Goal: Task Accomplishment & Management: Complete application form

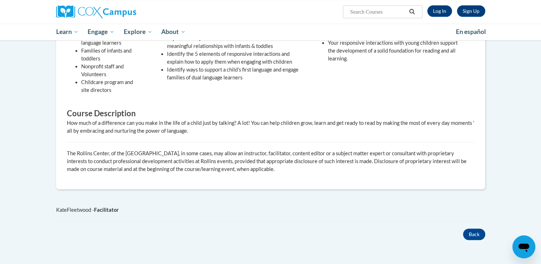
scroll to position [264, 0]
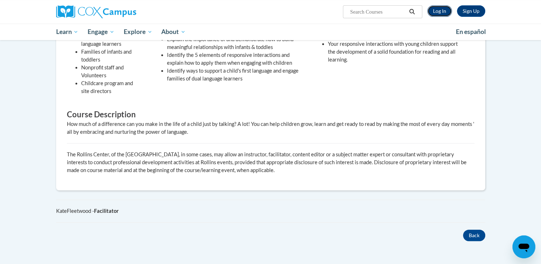
click at [435, 14] on link "Log In" at bounding box center [439, 10] width 25 height 11
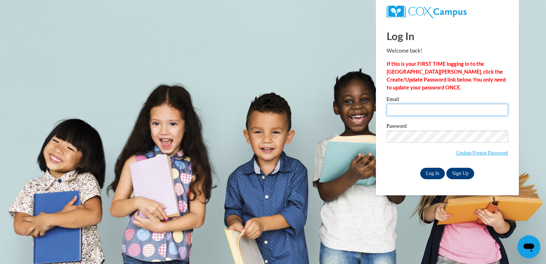
type input "josalynbentz@gmail.com"
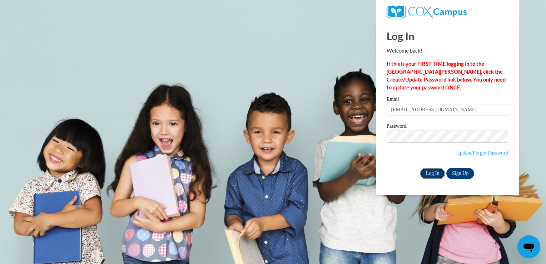
click at [434, 170] on input "Log In" at bounding box center [432, 173] width 25 height 11
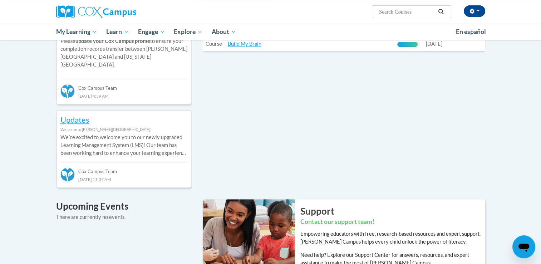
scroll to position [279, 0]
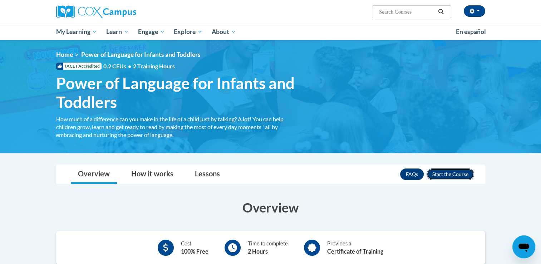
click at [468, 173] on button "Enroll" at bounding box center [451, 173] width 48 height 11
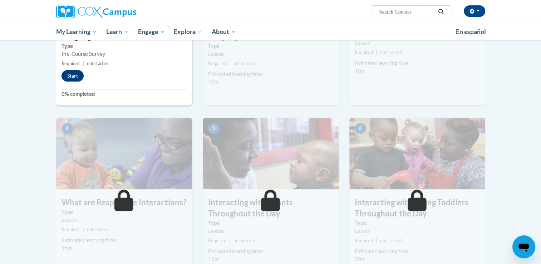
scroll to position [246, 0]
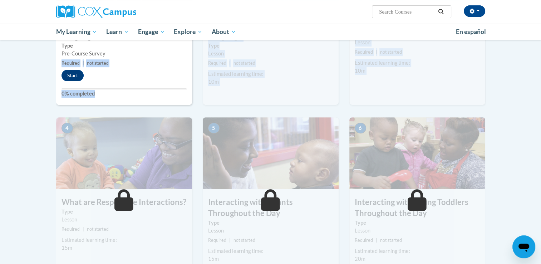
drag, startPoint x: 107, startPoint y: 52, endPoint x: 116, endPoint y: 127, distance: 75.6
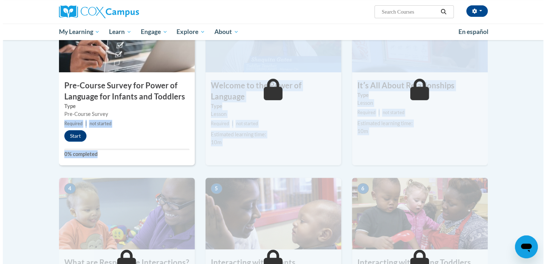
scroll to position [186, 0]
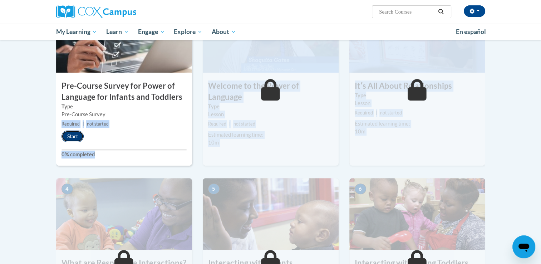
click at [76, 136] on button "Start" at bounding box center [72, 135] width 22 height 11
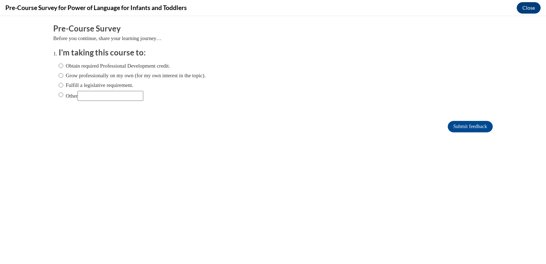
scroll to position [0, 0]
click at [116, 64] on label "Obtain required Professional Development credit." at bounding box center [115, 66] width 112 height 8
click at [63, 64] on input "Obtain required Professional Development credit." at bounding box center [61, 66] width 5 height 8
radio input "true"
click at [455, 125] on input "Submit feedback" at bounding box center [470, 126] width 45 height 11
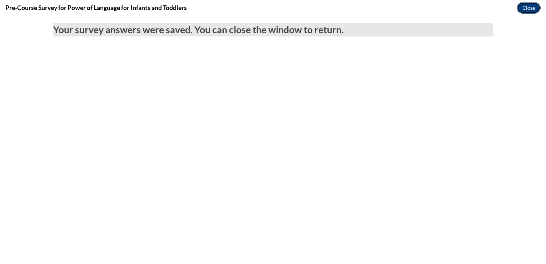
click at [530, 5] on button "Close" at bounding box center [529, 7] width 24 height 11
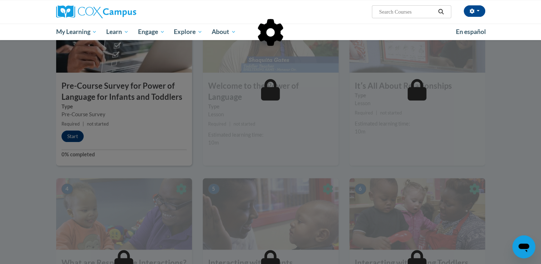
click at [28, 95] on div at bounding box center [270, 132] width 541 height 264
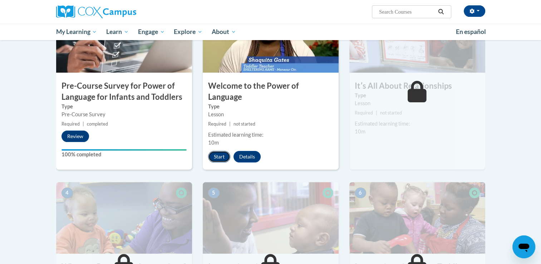
click at [215, 151] on button "Start" at bounding box center [219, 156] width 22 height 11
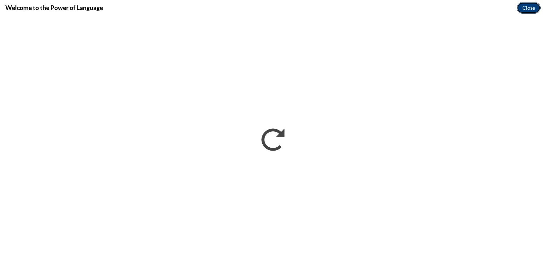
click at [522, 7] on button "Close" at bounding box center [529, 7] width 24 height 11
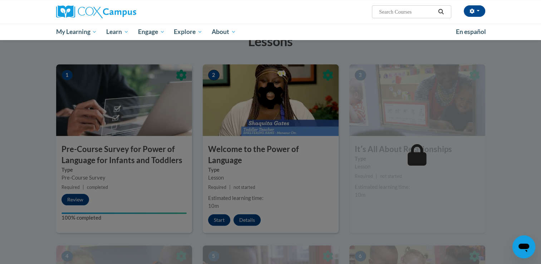
scroll to position [122, 0]
click at [366, 50] on div at bounding box center [270, 132] width 541 height 264
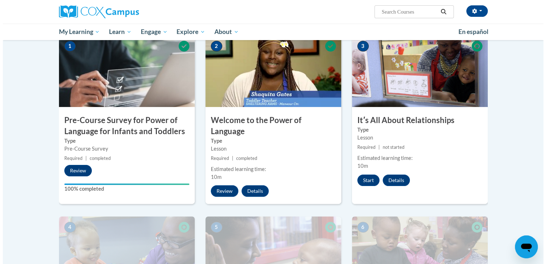
scroll to position [152, 0]
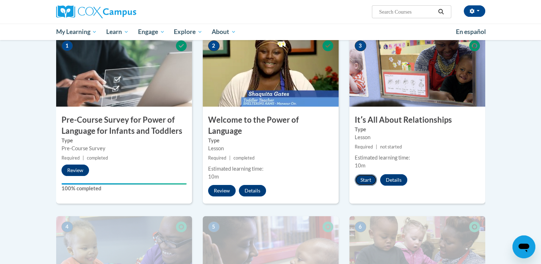
click at [374, 174] on button "Start" at bounding box center [366, 179] width 22 height 11
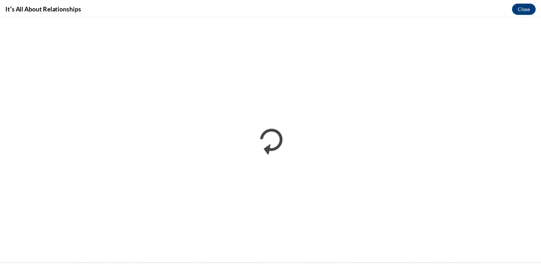
scroll to position [0, 0]
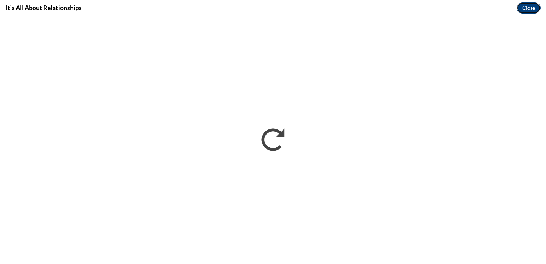
click at [523, 6] on button "Close" at bounding box center [529, 7] width 24 height 11
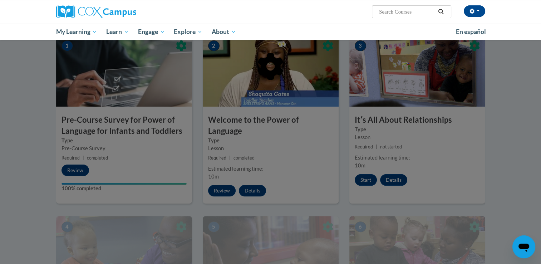
click at [385, 133] on div at bounding box center [270, 103] width 429 height 136
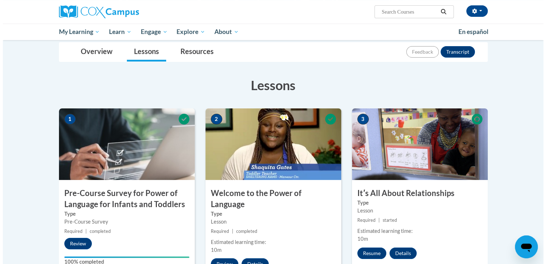
scroll to position [230, 0]
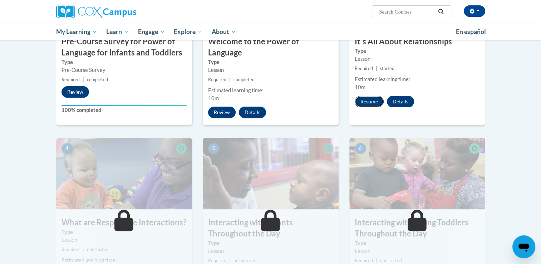
click at [375, 98] on button "Resume" at bounding box center [369, 101] width 29 height 11
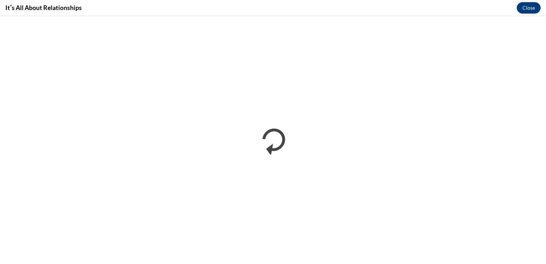
scroll to position [0, 0]
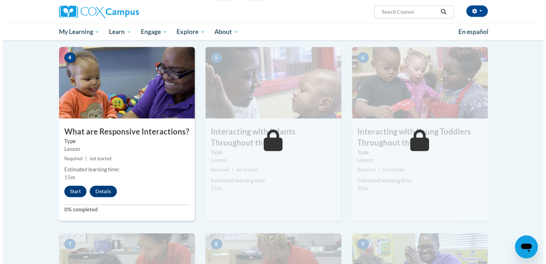
scroll to position [340, 0]
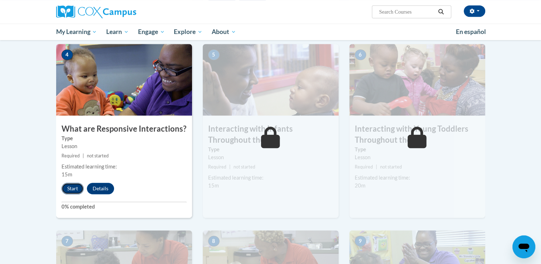
click at [74, 183] on button "Start" at bounding box center [72, 188] width 22 height 11
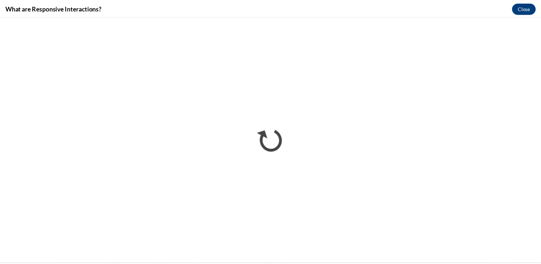
scroll to position [0, 0]
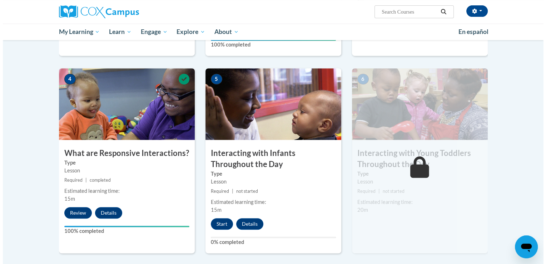
scroll to position [316, 0]
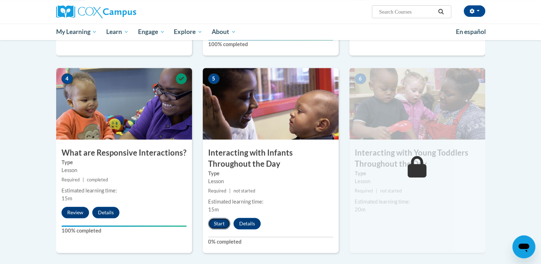
click at [211, 218] on button "Start" at bounding box center [219, 223] width 22 height 11
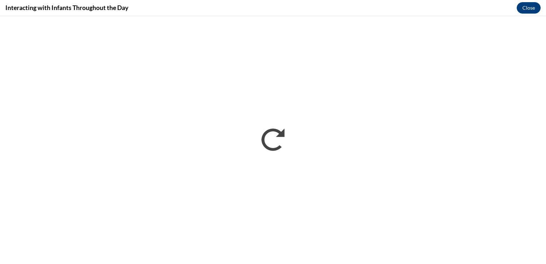
scroll to position [0, 0]
